Goal: Task Accomplishment & Management: Complete application form

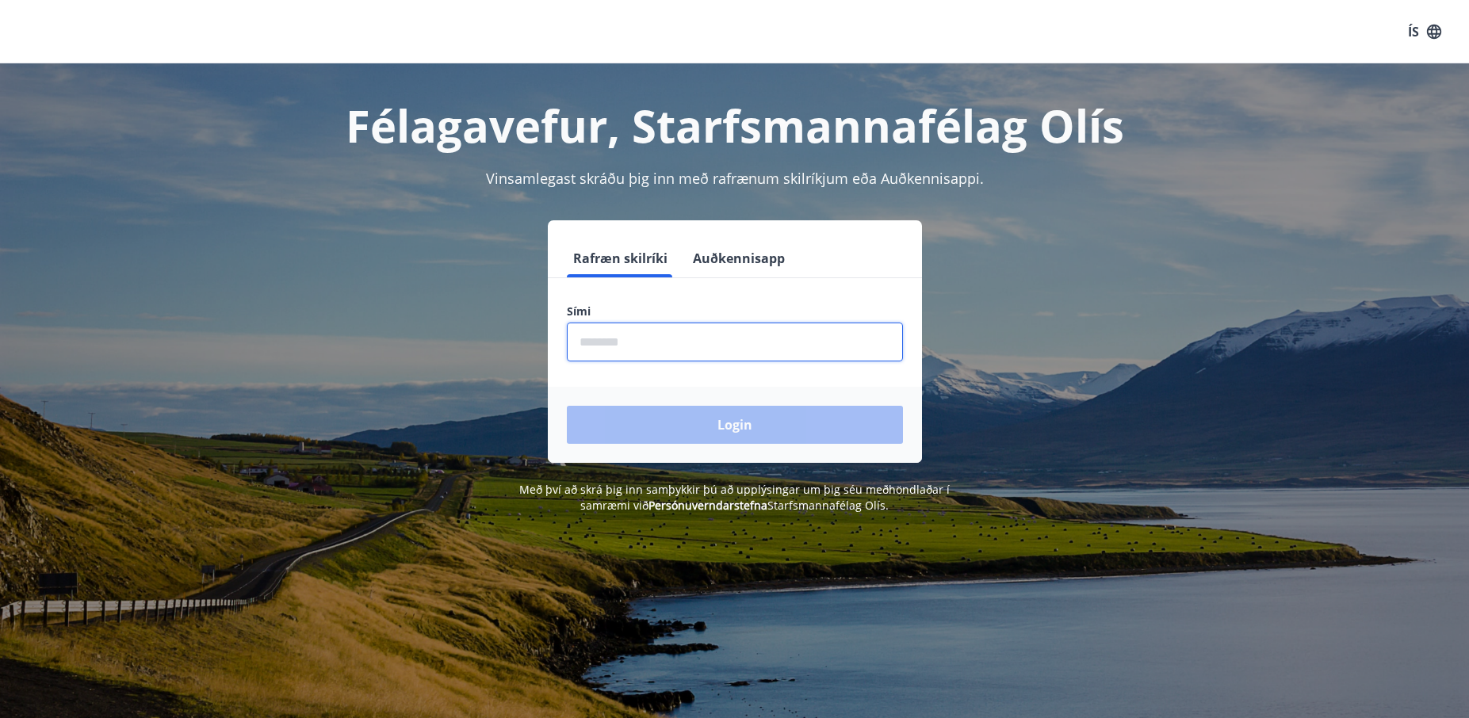
click at [638, 332] on input "phone" at bounding box center [735, 342] width 336 height 39
click at [672, 344] on input "phone" at bounding box center [735, 342] width 336 height 39
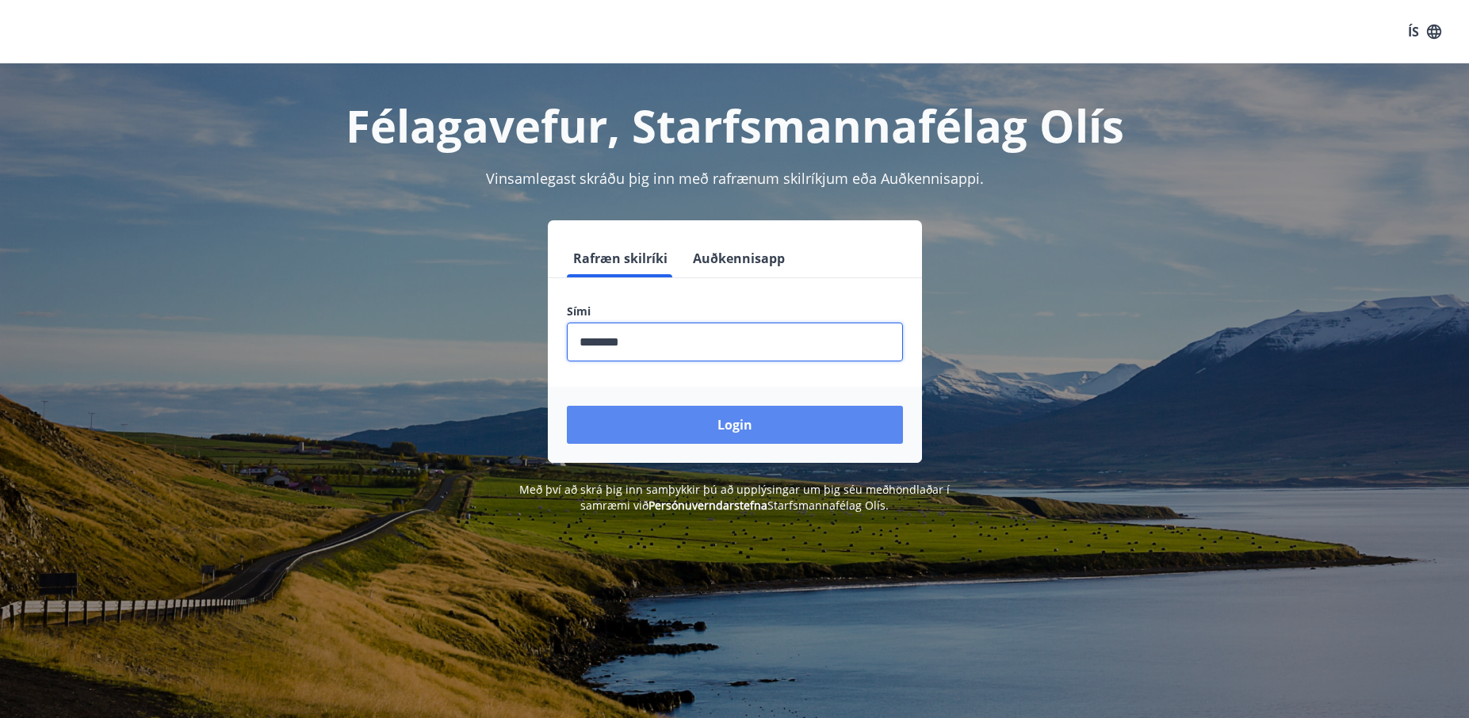
type input "********"
click at [704, 432] on button "Login" at bounding box center [735, 425] width 336 height 38
